Goal: Communication & Community: Answer question/provide support

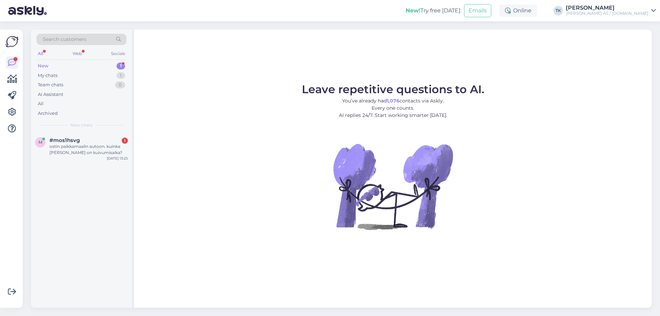
click at [59, 65] on div "New 1" at bounding box center [81, 66] width 90 height 10
click at [96, 150] on div "ostin paikkamaalin autoon. kuinka [PERSON_NAME] on kuivumisaika?" at bounding box center [88, 149] width 78 height 12
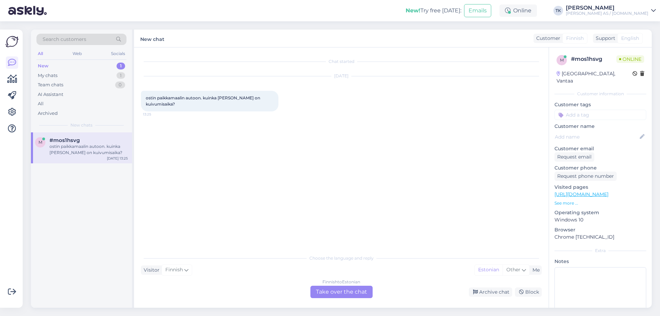
click at [345, 290] on div "Finnish to Estonian Take over the chat" at bounding box center [341, 292] width 62 height 12
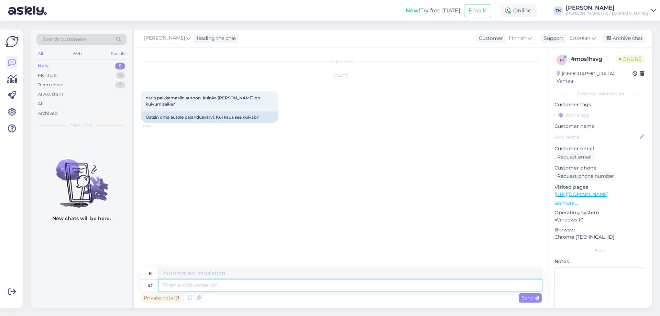
click at [174, 284] on textarea at bounding box center [350, 285] width 383 height 12
type textarea "Tere"
type textarea "Hei"
type textarea "Tere 20"
type textarea "Hei 20"
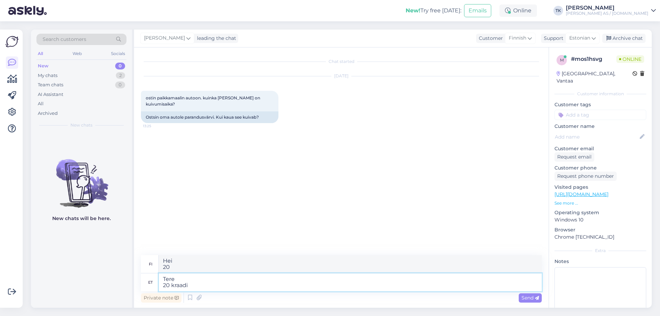
type textarea "Tere 20 kraadi"
type textarea "Hei 20 astetta"
type textarea "Tere 20 kraadi ja"
type textarea "Hei 20 astetta ja"
type textarea "Tere 20 kraadi"
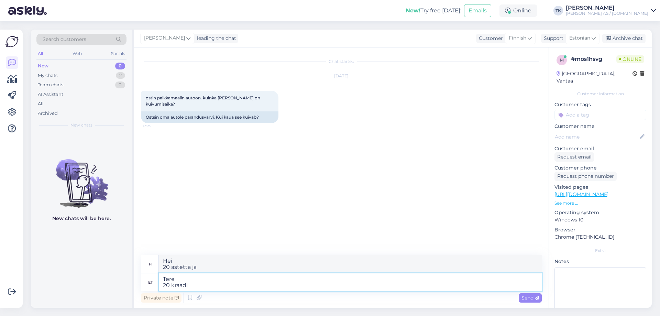
type textarea "Hei 20 astetta"
type textarea "Tere 20"
type textarea "Hei 20"
type textarea "Tere"
type textarea "Hei"
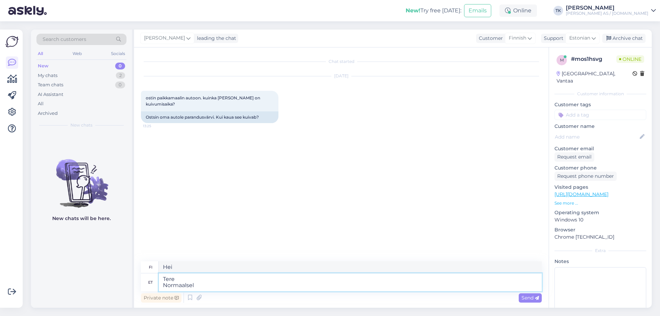
type textarea "Tere Normaalsel"
type textarea "[PERSON_NAME]"
type textarea "Tere Normaalsel temperatuuril"
type textarea "Hei Normaalissa lämpötilassa"
type textarea "Tere Normaalsel temperatuuril (2"
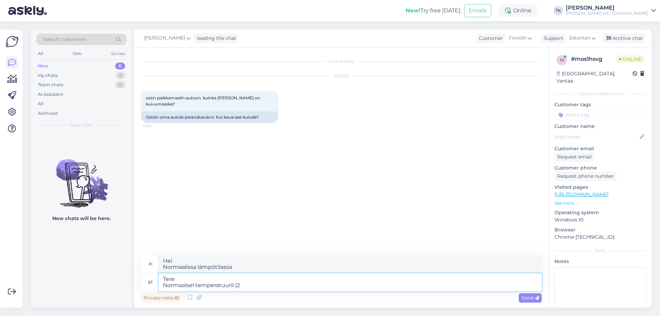
type textarea "Hei Normaalissa lämpötilassa ("
type textarea "Tere Normaalsel temperatuuril (20"
type textarea "Hei Normaalissa lämpötilassa (20"
type textarea "Tere Normaalsel temperatuuril (20 kree"
type textarea "Hei Normaalissa lämpötilassa (20 astetta"
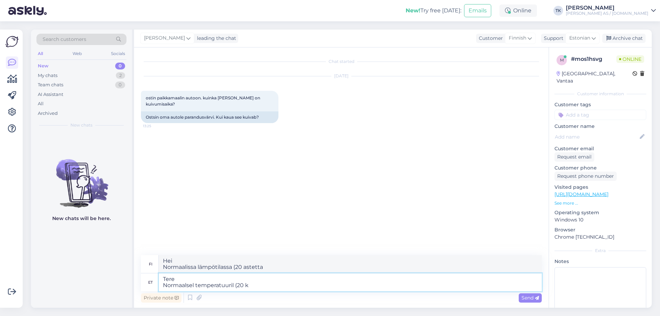
type textarea "Tere Normaalsel temperatuuril (20"
type textarea "Hei Normaalissa lämpötilassa (20"
type textarea "Tere Normaalsel temperatuuril (20 soojakraadi"
type textarea "Hei Normaalissa lämpötilassa (20 celsiusastetta)"
type textarea "Tere Normaalsel temperatuuril (20 soojakraadi ja"
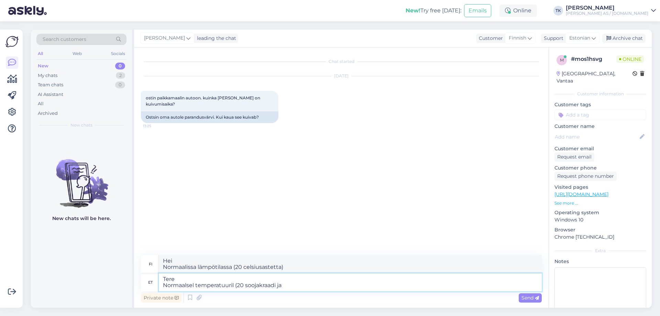
type textarea "Hei Normaalissa lämpötilassa (20 celsiusastetta ja"
type textarea "Tere Normaalsel temperatuuril (20 soojakraadi ja suhteline"
type textarea "Hei Normaalissa lämpötilassa (20 celsiusastetta ja suhteellinen lämpötila"
type textarea "Tere Normaalsel temperatuuril (20 soojakraadi ja suhteline õhuniiskus mi"
type textarea "Hei Normaalissa lämpötilassa (20 celsiusastetta ja suhteellinen kosteus)"
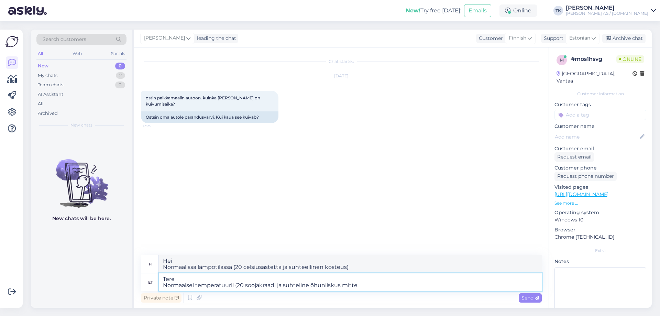
type textarea "Tere Normaalsel temperatuuril (20 soojakraadi ja suhteline õhuniiskus mitte"
type textarea "Hei Normaalissa lämpötilassa (20 celsiusastetta ja suhteellinen kosteus ei"
type textarea "Tere Normaalsel temperatuuril (20 soojakraadi ja suhteline õhuniiskus mitte üle"
type textarea "Hei Normaalissa lämpötilassa (20 celsiusastetta ja suhteellinen kosteus enintään"
type textarea "Tere Normaalsel temperatuuril (20 soojakraadi ja suhteline õhuniiskus mitte üle…"
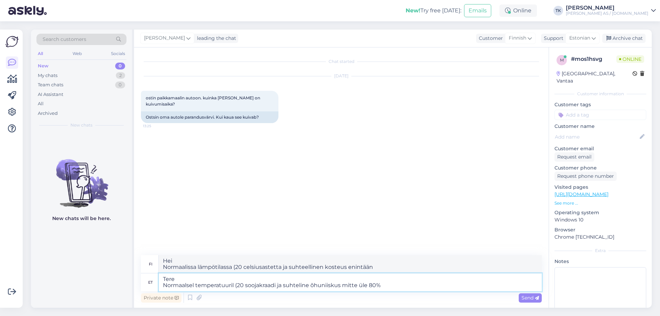
type textarea "Hei Normaalissa lämpötilassa (20 celsiusastetta ja suhteellinen kosteus enintää…"
type textarea "Tere Normaalsel temperatuuril (20 soojakraadi ja suhteline õhuniiskus mitte üle…"
type textarea "Hei Normaalissa lämpötilassa (20 celsiusastetta ja suhteellinen kosteus enintää…"
type textarea "Tere Normaalsel temperatuuril (20 soojakraadi ja suhteline õhuniiskus mitte üle…"
type textarea "Hei Normaalissa lämpötilassa (20 celsiusastetta ja suhteellinen kosteus enintää…"
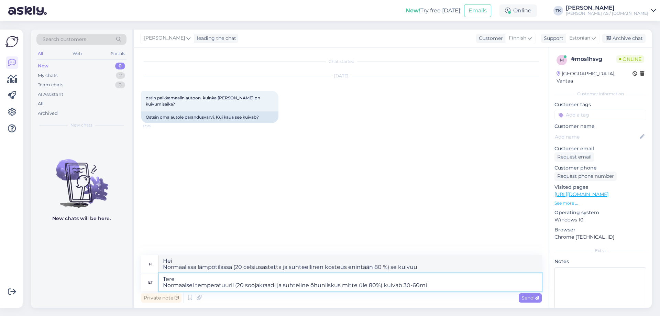
type textarea "Tere Normaalsel temperatuuril (20 soojakraadi ja suhteline õhuniiskus mitte üle…"
type textarea "Hei Normaalissa lämpötilassa (20 celsiusastetta ja suhteellinen kosteus enintää…"
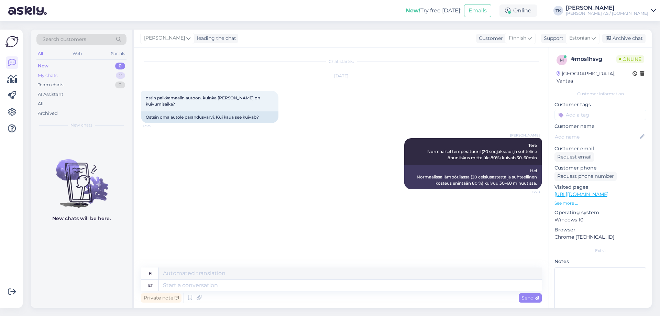
click at [52, 74] on div "My chats" at bounding box center [48, 75] width 20 height 7
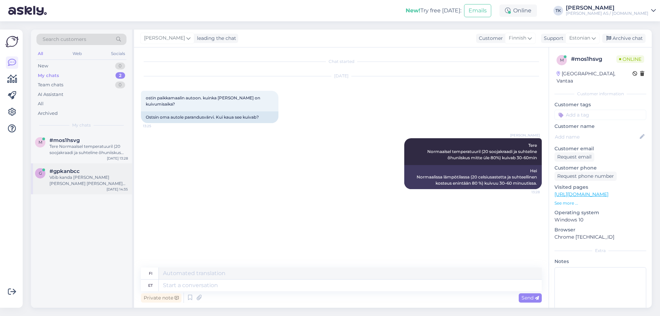
click at [65, 175] on div "Võib kanda [PERSON_NAME] [PERSON_NAME] [PERSON_NAME] [PERSON_NAME]" at bounding box center [88, 180] width 78 height 12
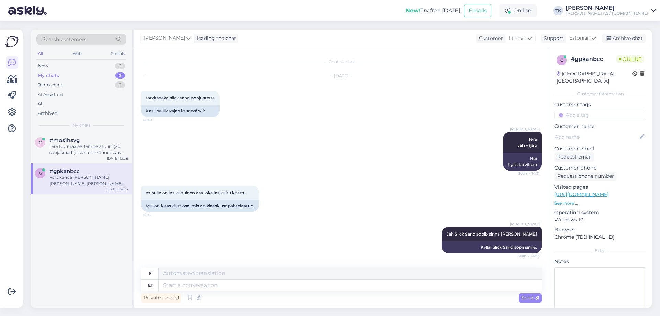
scroll to position [82, 0]
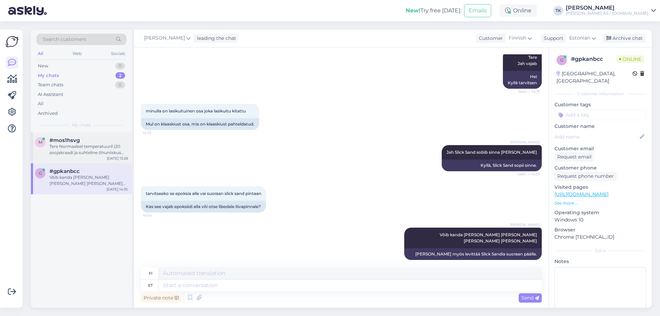
click at [71, 148] on div "Tere Normaalsel temperatuuril (20 soojakraadi ja suhteline õhuniiskus mitte üle…" at bounding box center [88, 149] width 78 height 12
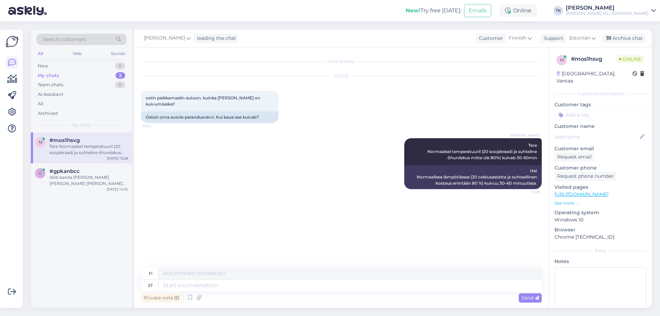
scroll to position [0, 0]
